Goal: Task Accomplishment & Management: Use online tool/utility

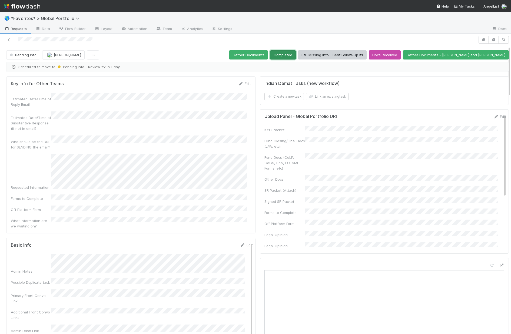
click at [296, 55] on button "Completed" at bounding box center [283, 54] width 26 height 9
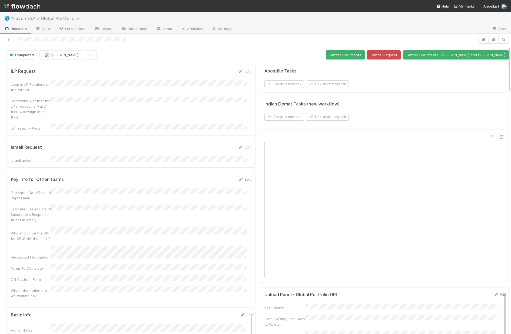
click at [54, 17] on span "*Favorites* > Global Portfolio" at bounding box center [46, 18] width 71 height 5
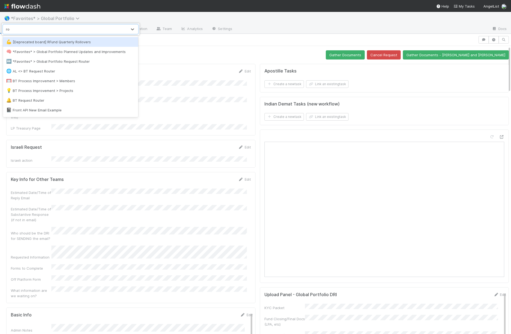
type input "rout"
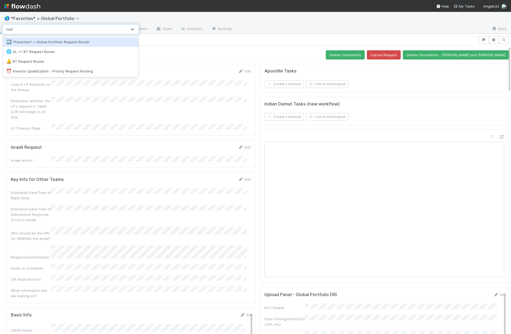
click at [61, 39] on div "↔️ *Favorites* > Global Portfolio Request Router" at bounding box center [70, 41] width 129 height 5
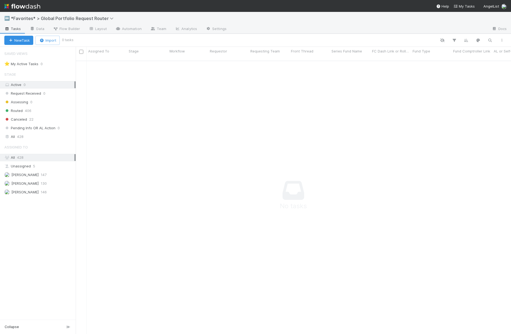
scroll to position [270, 432]
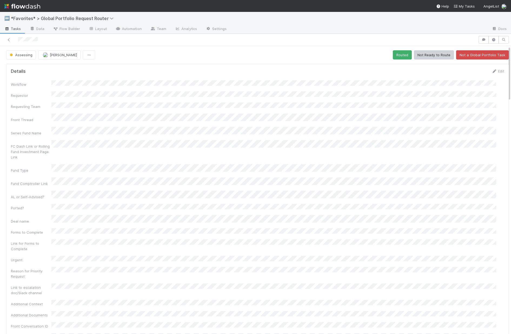
click at [25, 58] on button "Assessing" at bounding box center [21, 54] width 30 height 9
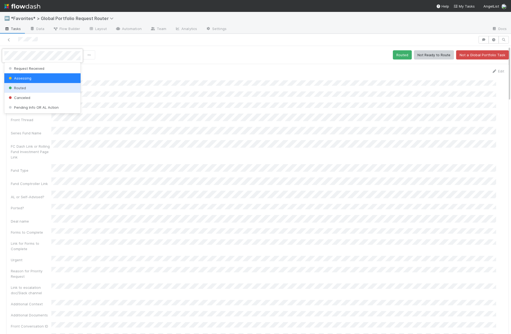
click at [32, 86] on div "Routed" at bounding box center [42, 88] width 76 height 10
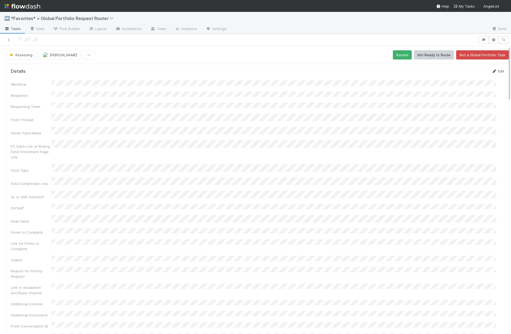
click at [492, 72] on link "Edit" at bounding box center [498, 71] width 13 height 4
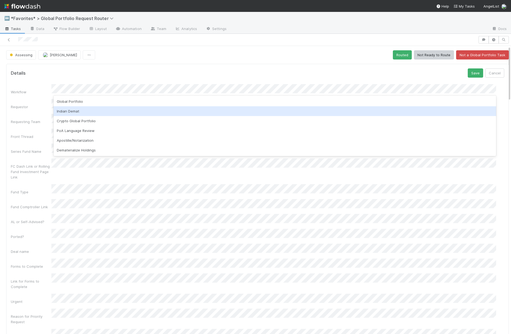
click at [71, 112] on div "Indian Demat" at bounding box center [275, 111] width 443 height 10
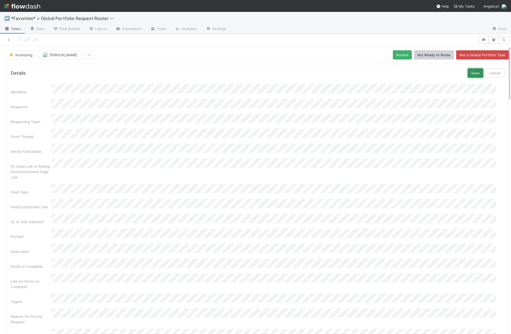
click at [468, 73] on button "Save" at bounding box center [475, 72] width 15 height 9
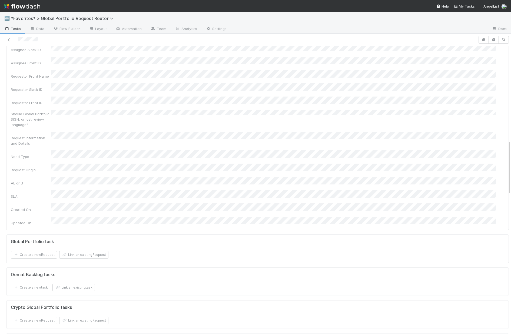
scroll to position [637, 0]
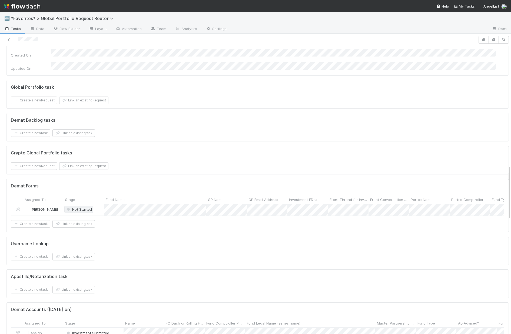
click at [86, 207] on span "Not Started" at bounding box center [79, 209] width 26 height 4
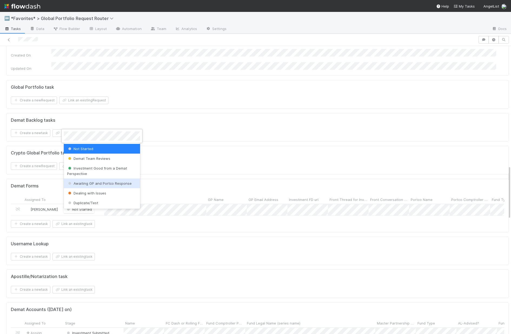
click at [194, 106] on div at bounding box center [255, 167] width 511 height 334
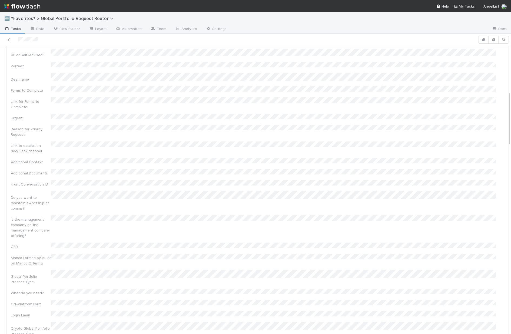
scroll to position [0, 0]
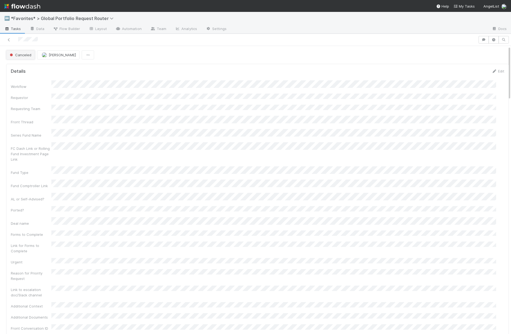
click at [25, 58] on button "Canceled" at bounding box center [20, 54] width 29 height 9
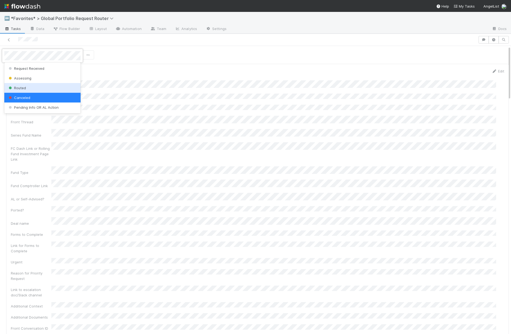
click at [28, 86] on div "Routed" at bounding box center [42, 88] width 76 height 10
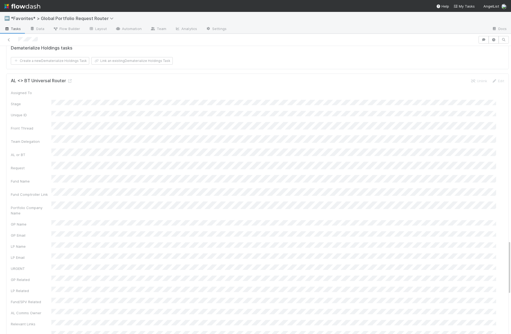
scroll to position [1016, 0]
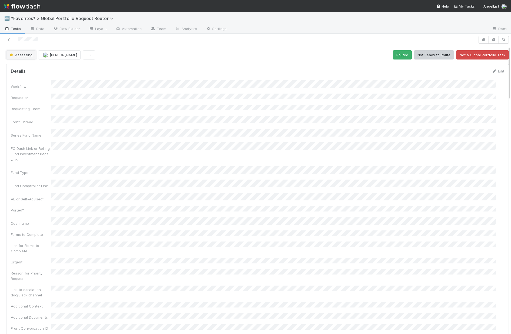
click at [29, 56] on span "Assessing" at bounding box center [21, 55] width 24 height 4
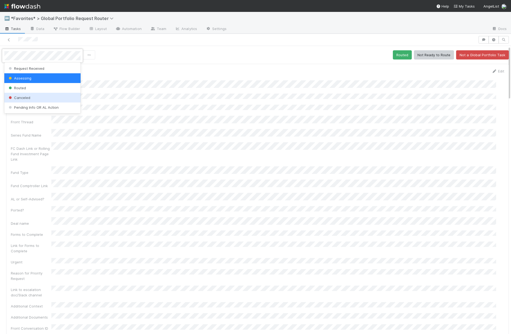
click at [21, 97] on span "Canceled" at bounding box center [19, 98] width 23 height 4
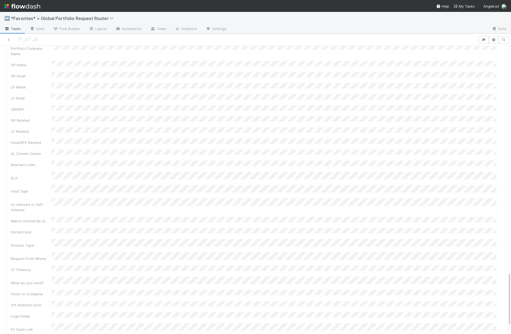
scroll to position [1248, 0]
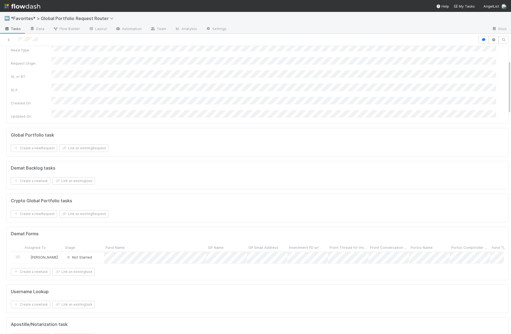
scroll to position [0, 0]
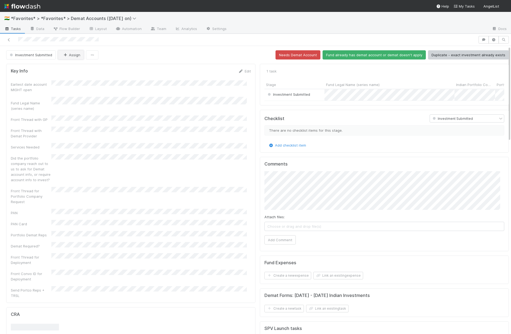
click at [62, 53] on button "Assign" at bounding box center [71, 54] width 26 height 9
click at [85, 72] on div "[PERSON_NAME]" at bounding box center [93, 69] width 76 height 10
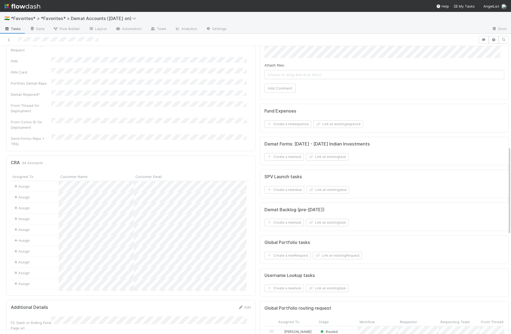
scroll to position [335, 0]
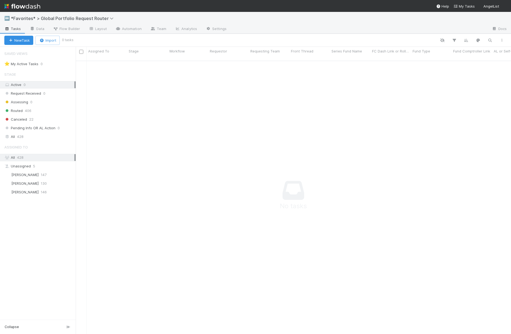
scroll to position [270, 432]
